Goal: Information Seeking & Learning: Learn about a topic

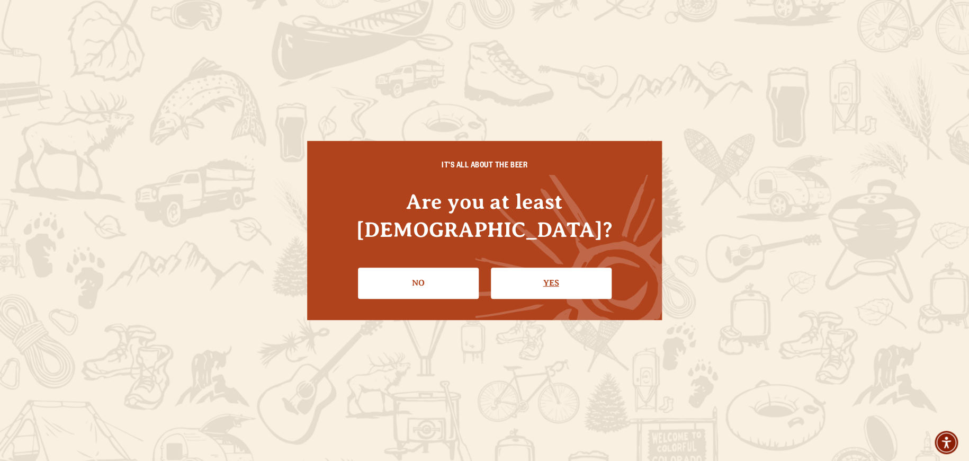
click at [554, 275] on link "Yes" at bounding box center [551, 282] width 121 height 31
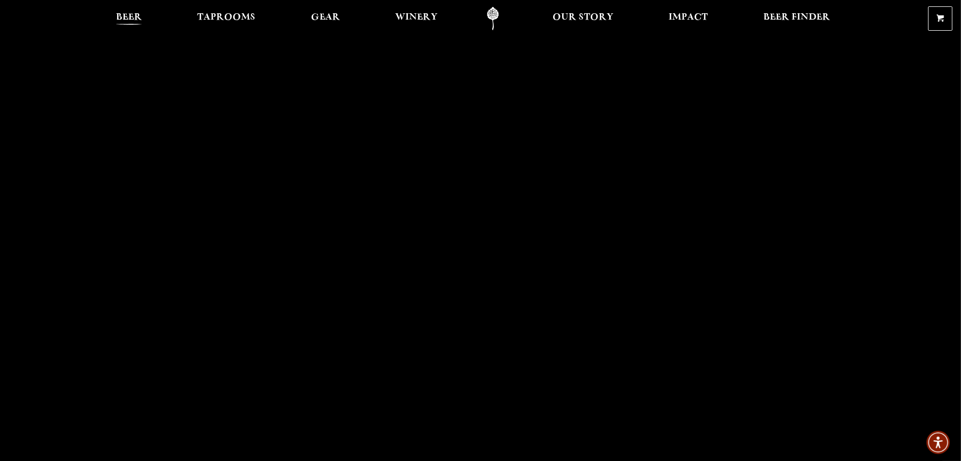
click at [141, 20] on span "Beer" at bounding box center [129, 17] width 26 height 8
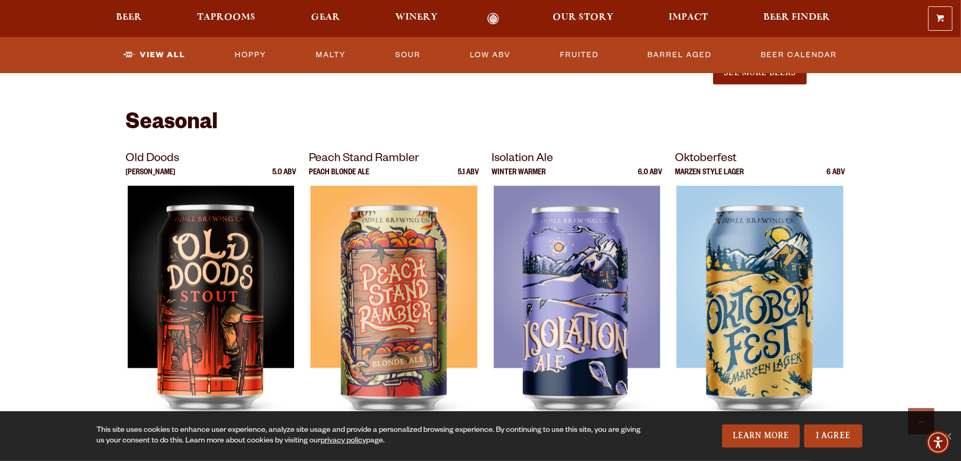
scroll to position [1430, 0]
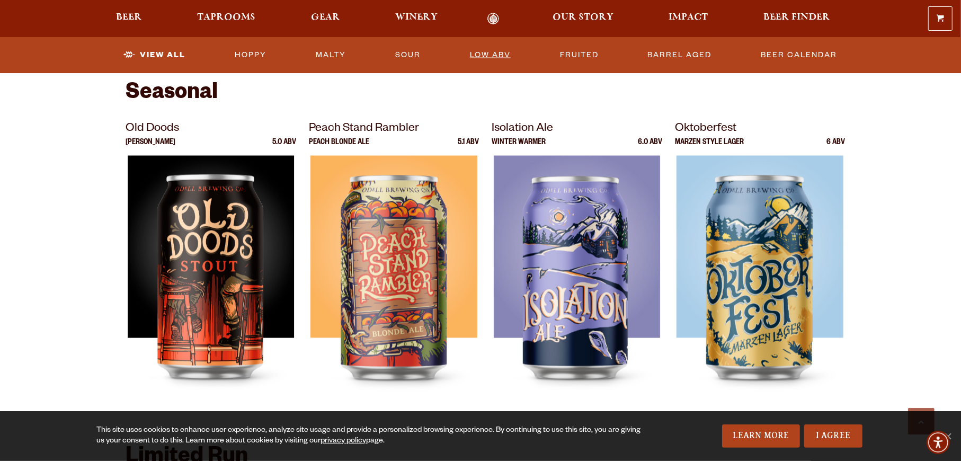
click at [501, 55] on link "Low ABV" at bounding box center [490, 55] width 49 height 24
